Goal: Information Seeking & Learning: Learn about a topic

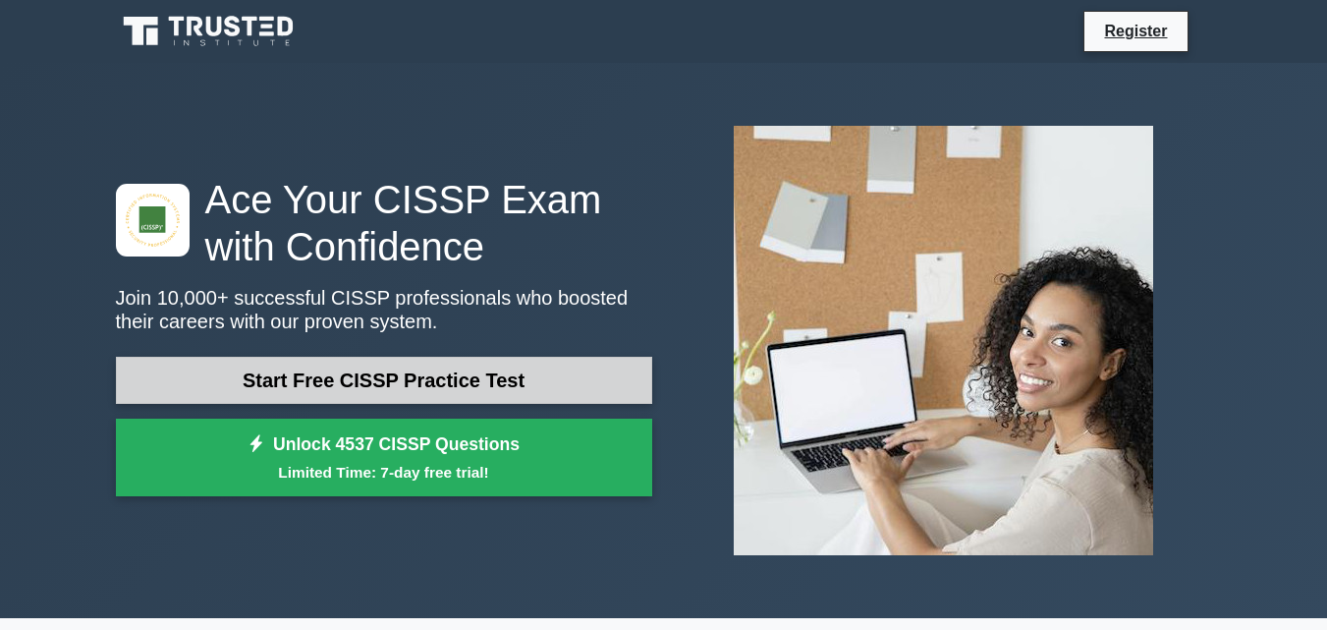
click at [331, 374] on link "Start Free CISSP Practice Test" at bounding box center [384, 380] width 536 height 47
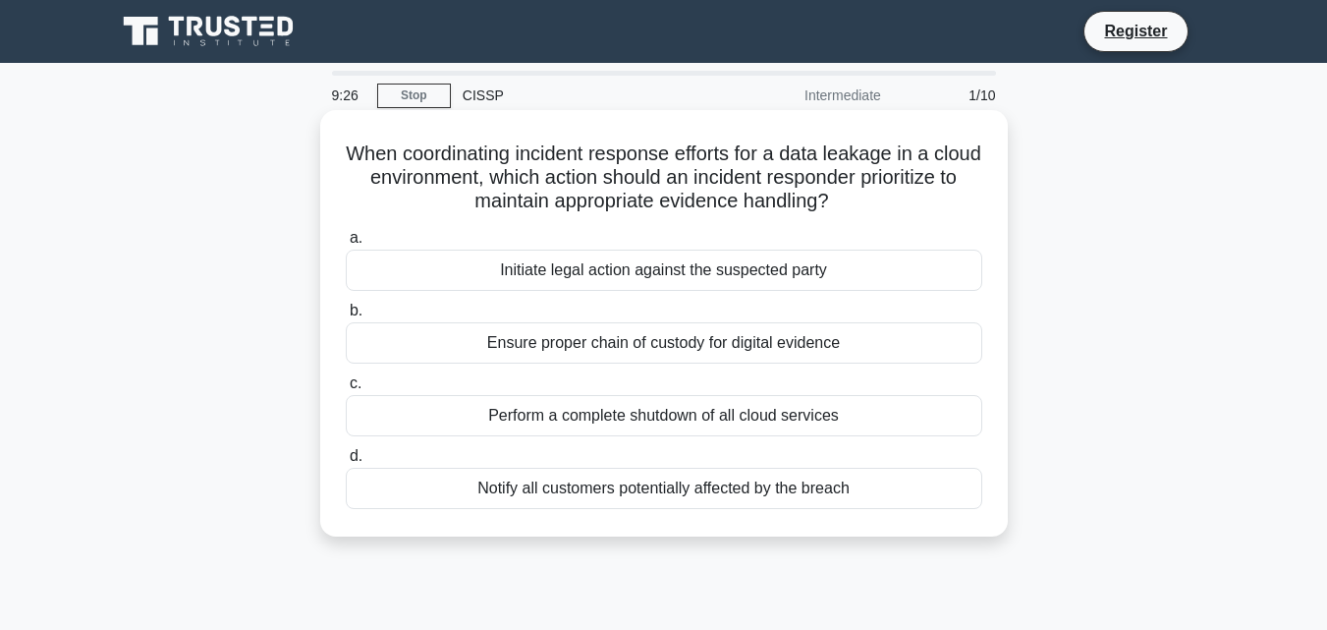
click at [537, 347] on div "Ensure proper chain of custody for digital evidence" at bounding box center [664, 342] width 637 height 41
click at [346, 317] on input "b. Ensure proper chain of custody for digital evidence" at bounding box center [346, 310] width 0 height 13
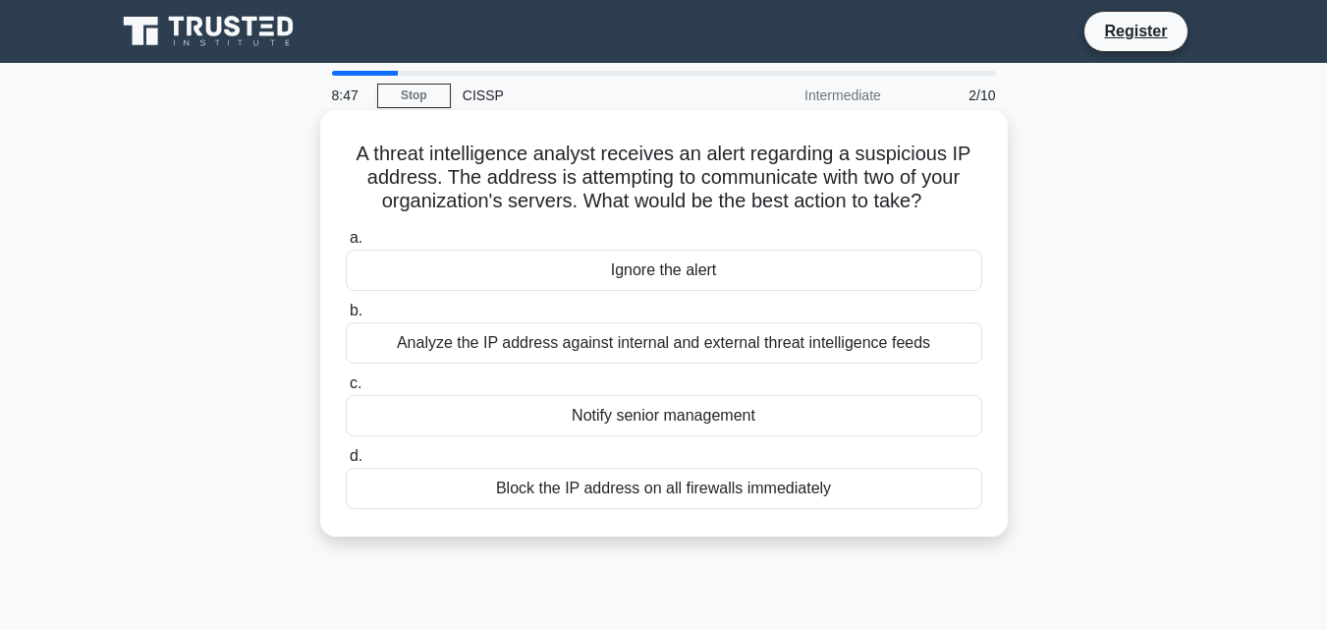
click at [540, 483] on div "Block the IP address on all firewalls immediately" at bounding box center [664, 488] width 637 height 41
click at [346, 463] on input "d. Block the IP address on all firewalls immediately" at bounding box center [346, 456] width 0 height 13
